Goal: Information Seeking & Learning: Learn about a topic

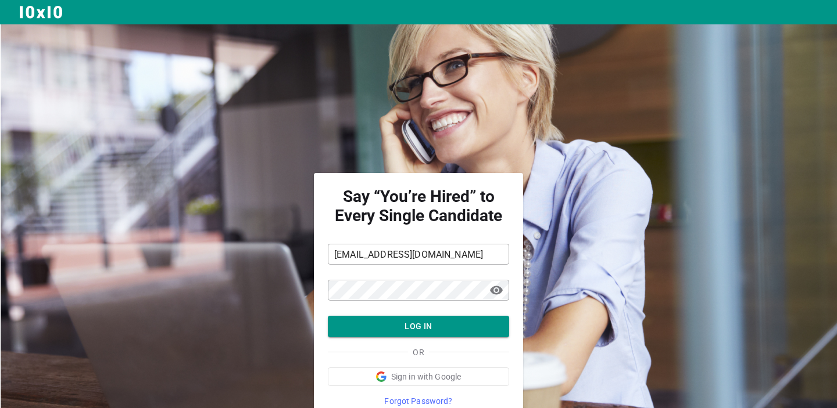
scroll to position [50, 0]
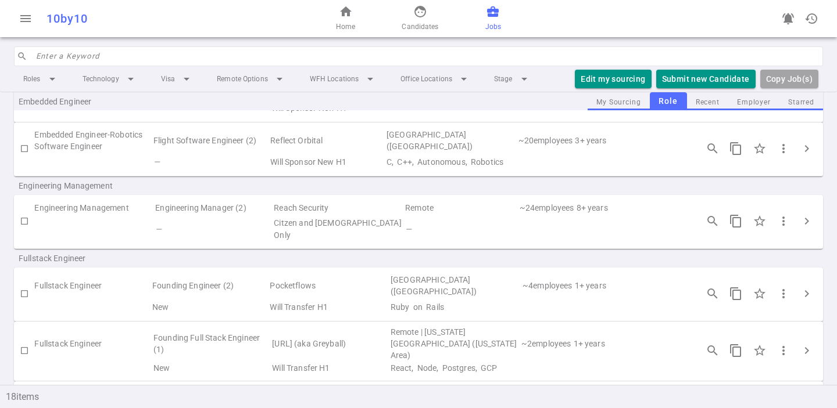
scroll to position [345, 0]
click at [278, 216] on td "Citzen and Green Card Only" at bounding box center [338, 229] width 131 height 27
click at [84, 200] on td "Engineering Management" at bounding box center [94, 208] width 120 height 16
click at [806, 215] on span "chevron_right" at bounding box center [807, 222] width 14 height 14
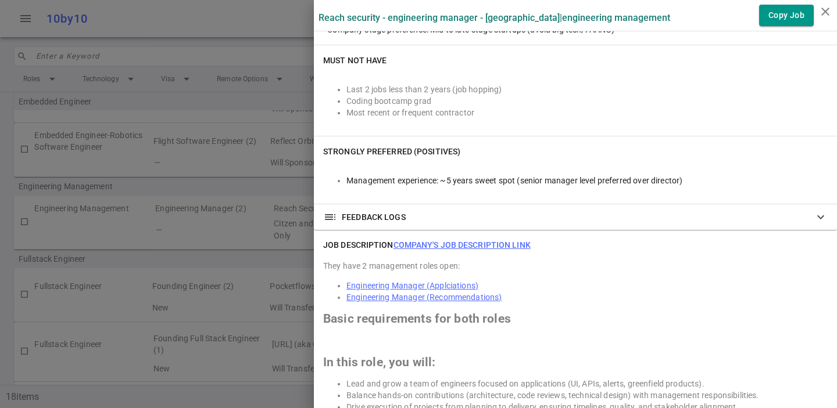
scroll to position [438, 0]
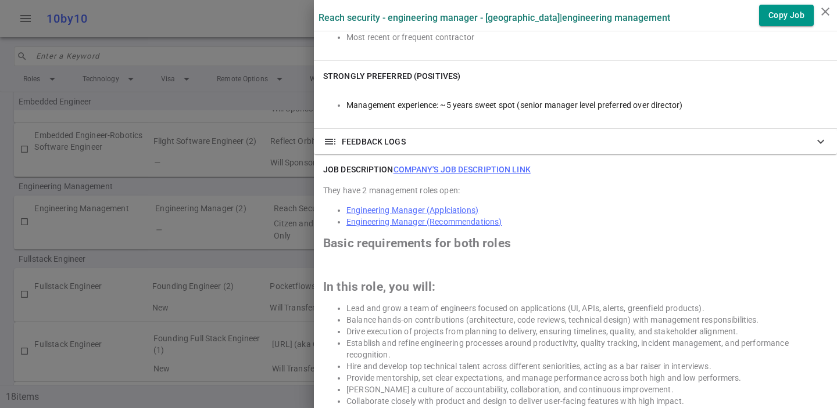
click at [460, 226] on li "Engineering Manager (Recommendations)" at bounding box center [586, 222] width 481 height 12
click at [460, 225] on link "Engineering Manager (Recommendations)" at bounding box center [424, 221] width 156 height 9
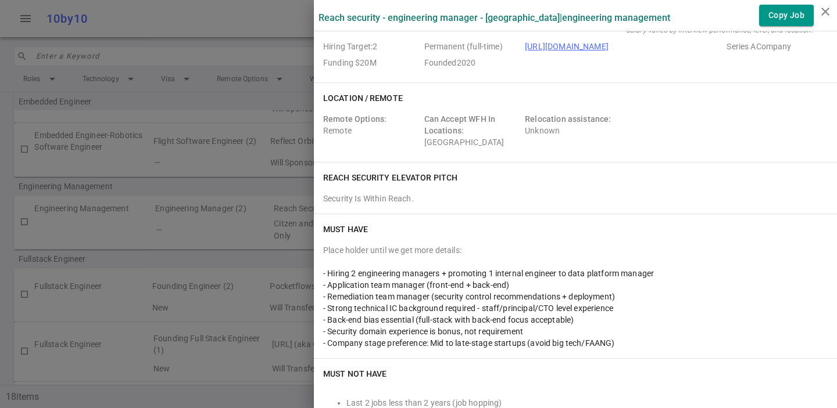
scroll to position [0, 0]
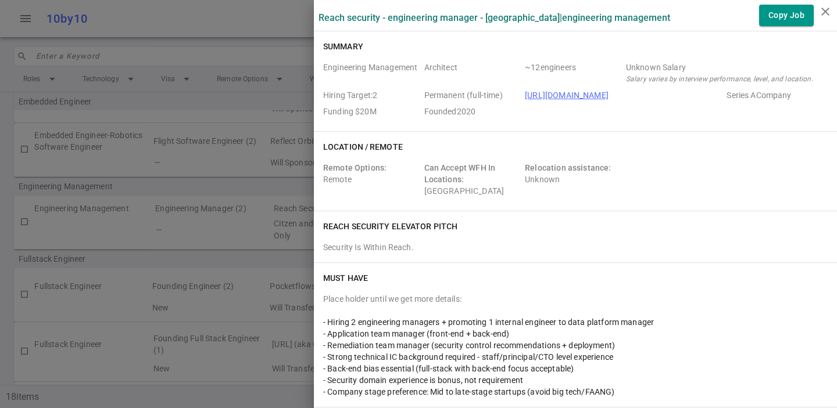
click at [278, 145] on div at bounding box center [418, 204] width 837 height 408
